Goal: Task Accomplishment & Management: Use online tool/utility

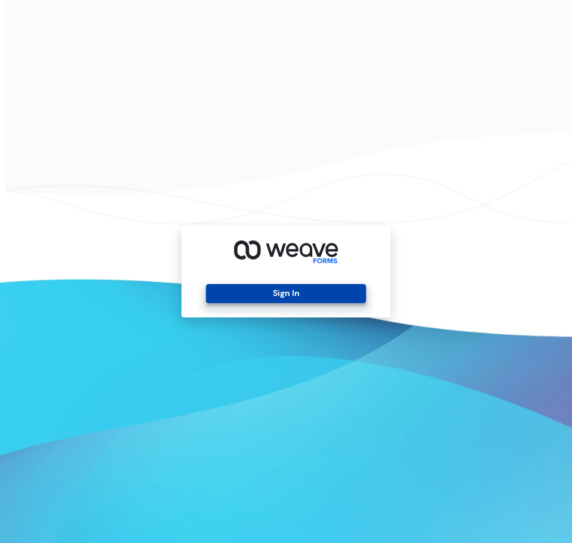
click at [284, 291] on button "Sign In" at bounding box center [285, 293] width 159 height 19
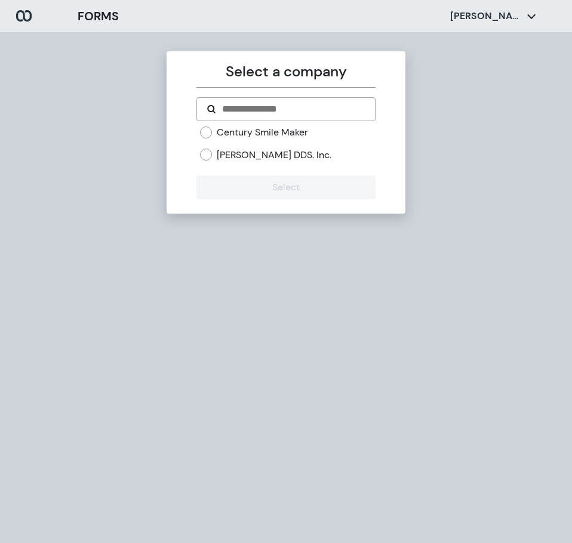
click at [251, 156] on label "[PERSON_NAME] DDS. Inc." at bounding box center [274, 155] width 115 height 13
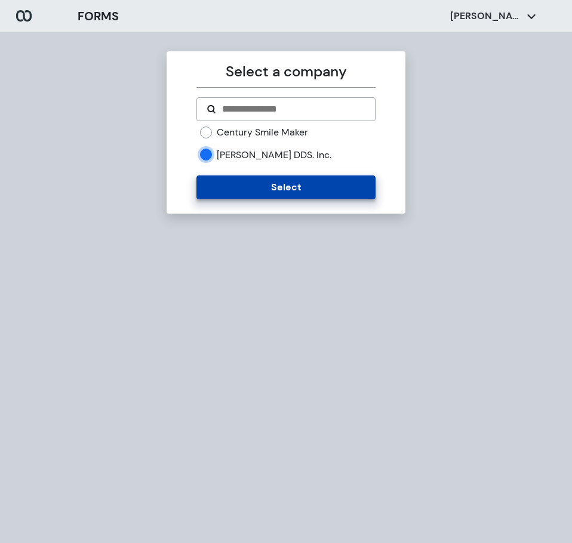
click at [238, 178] on button "Select" at bounding box center [285, 188] width 179 height 24
